Goal: Navigation & Orientation: Find specific page/section

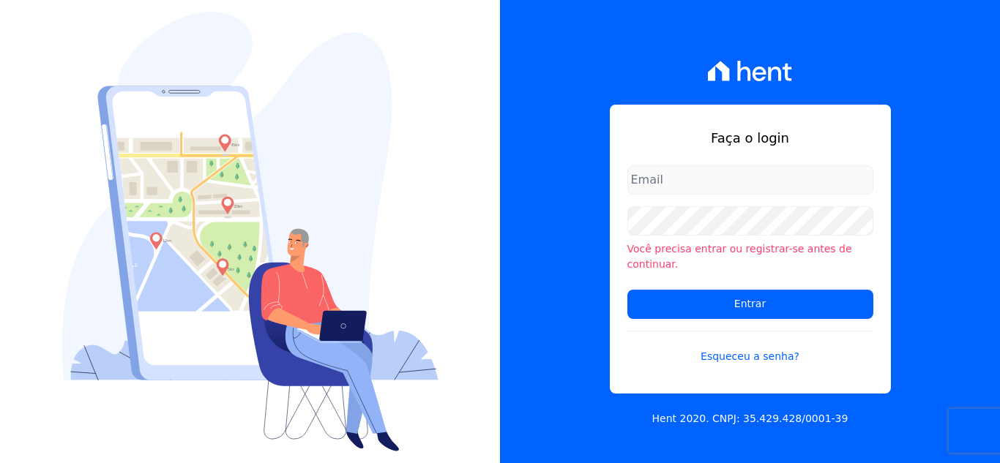
click at [686, 185] on input "email" at bounding box center [750, 179] width 246 height 29
type input "[EMAIL_ADDRESS][DOMAIN_NAME]"
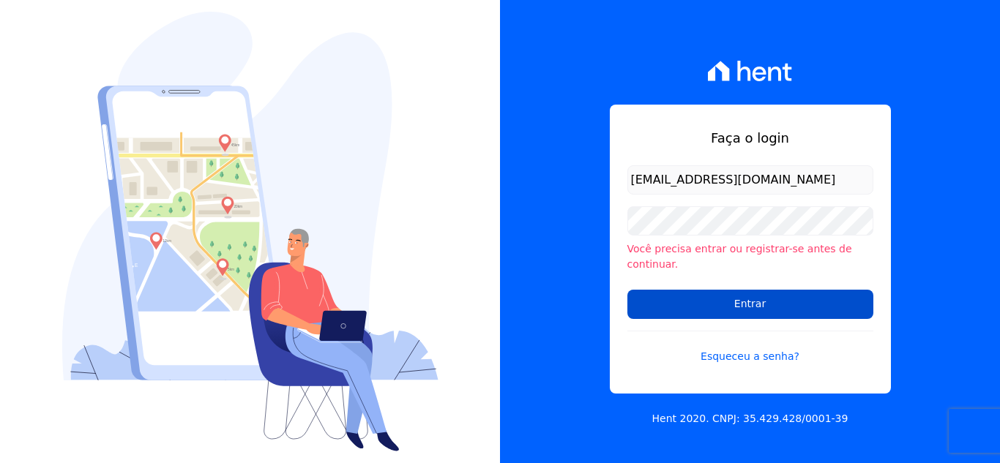
click at [746, 290] on input "Entrar" at bounding box center [750, 304] width 246 height 29
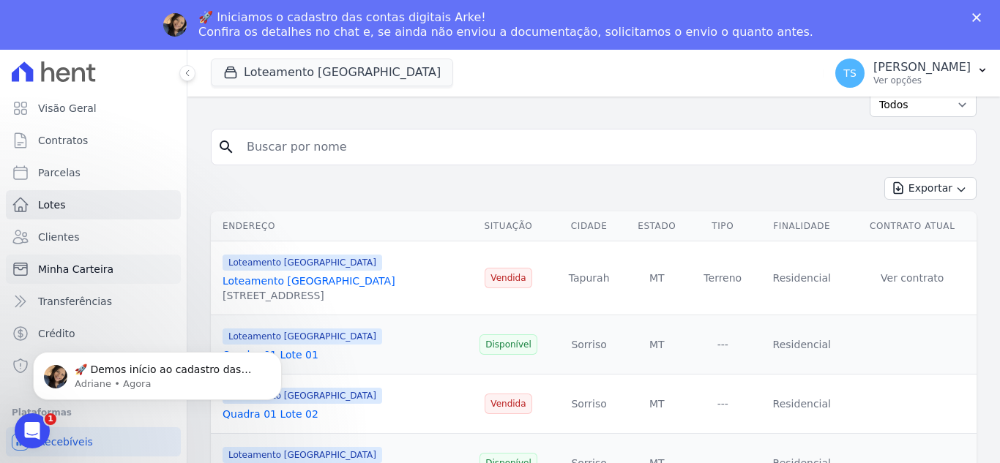
click at [61, 264] on span "Minha Carteira" at bounding box center [75, 269] width 75 height 15
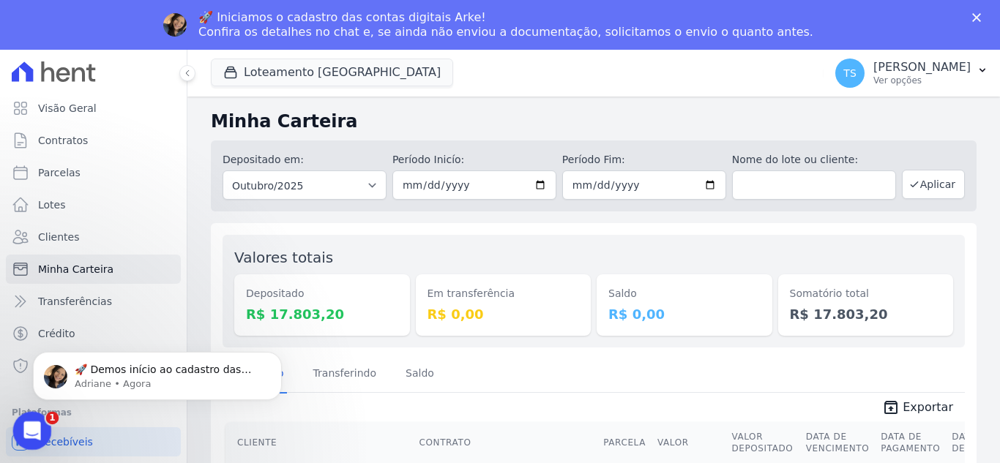
click at [32, 421] on icon "Abertura do Messenger da Intercom" at bounding box center [30, 429] width 24 height 24
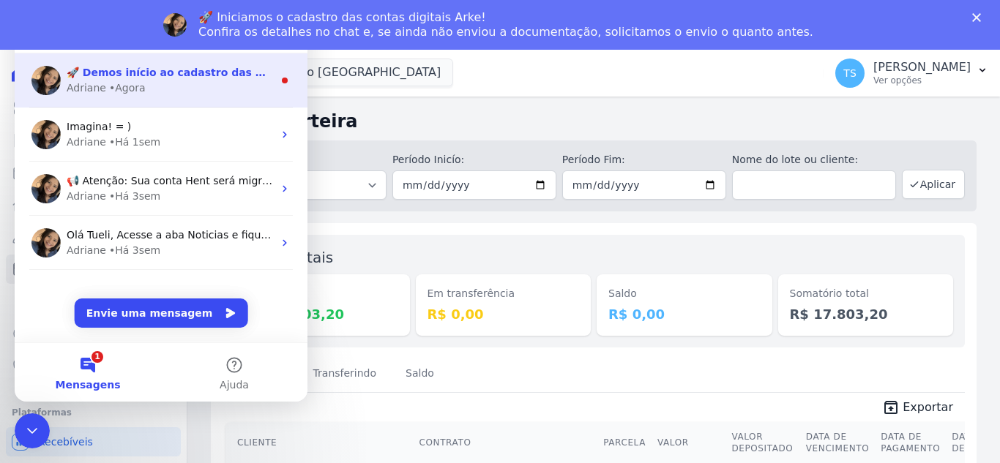
click at [156, 81] on div "Adriane • Agora" at bounding box center [170, 88] width 206 height 15
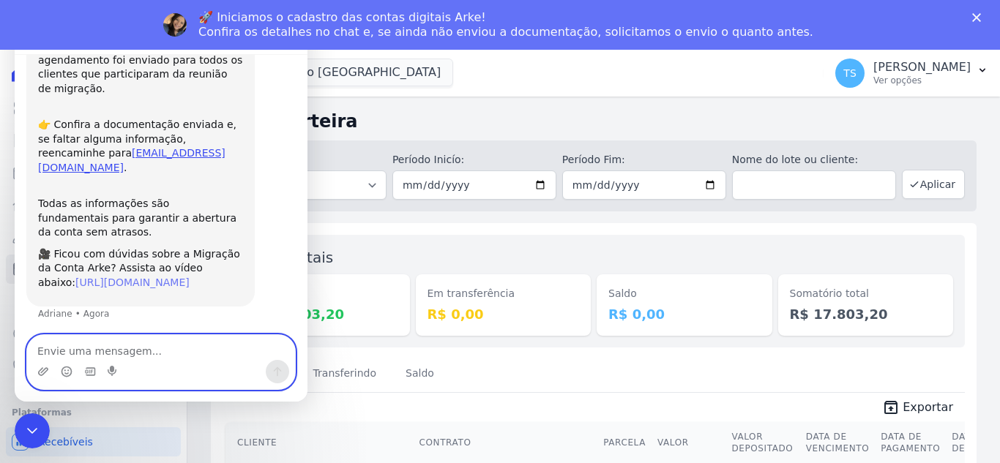
scroll to position [159, 0]
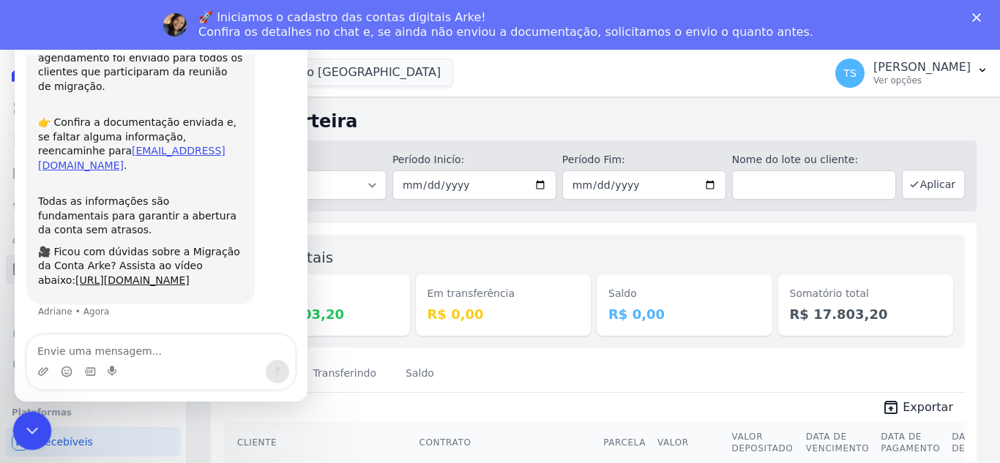
click at [34, 423] on icon "Encerramento do Messenger da Intercom" at bounding box center [30, 429] width 18 height 18
